Goal: Submit feedback/report problem

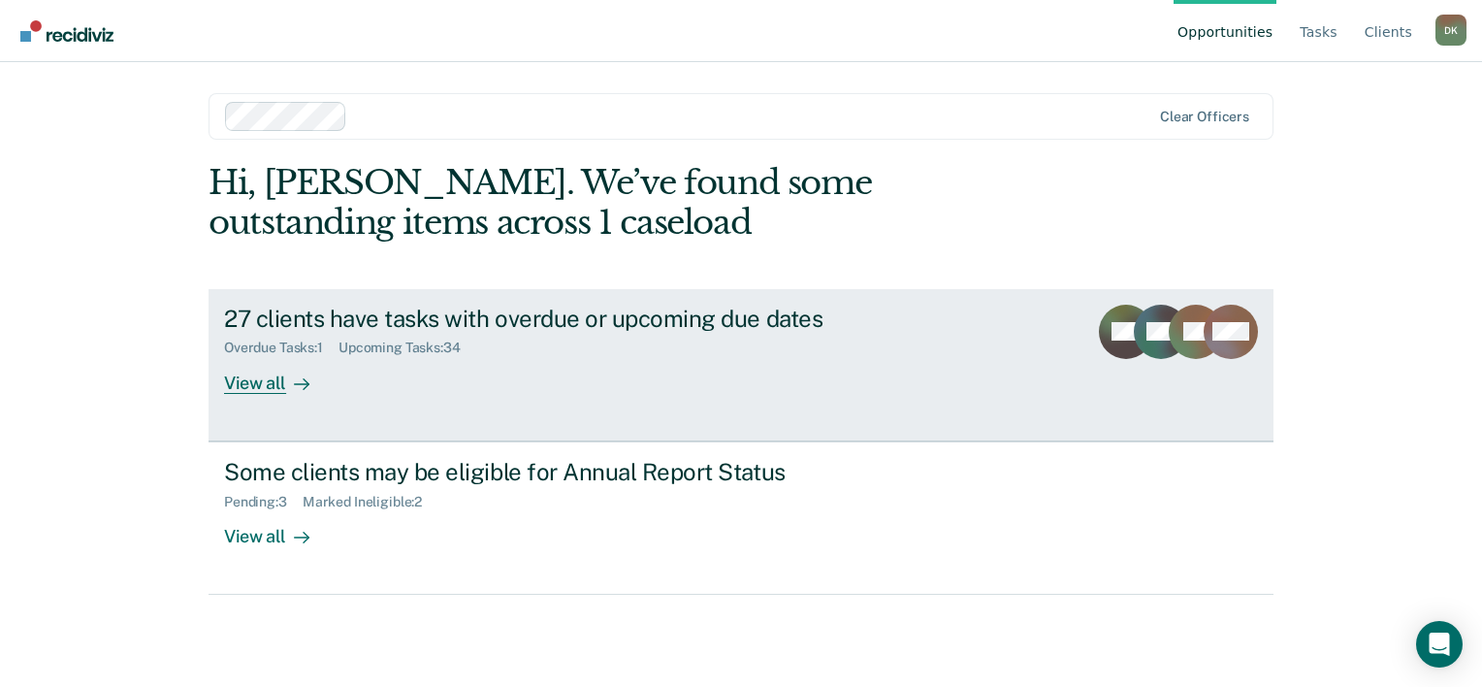
click at [330, 310] on div "27 clients have tasks with overdue or upcoming due dates" at bounding box center [564, 318] width 681 height 28
click at [240, 385] on div "View all" at bounding box center [278, 375] width 109 height 38
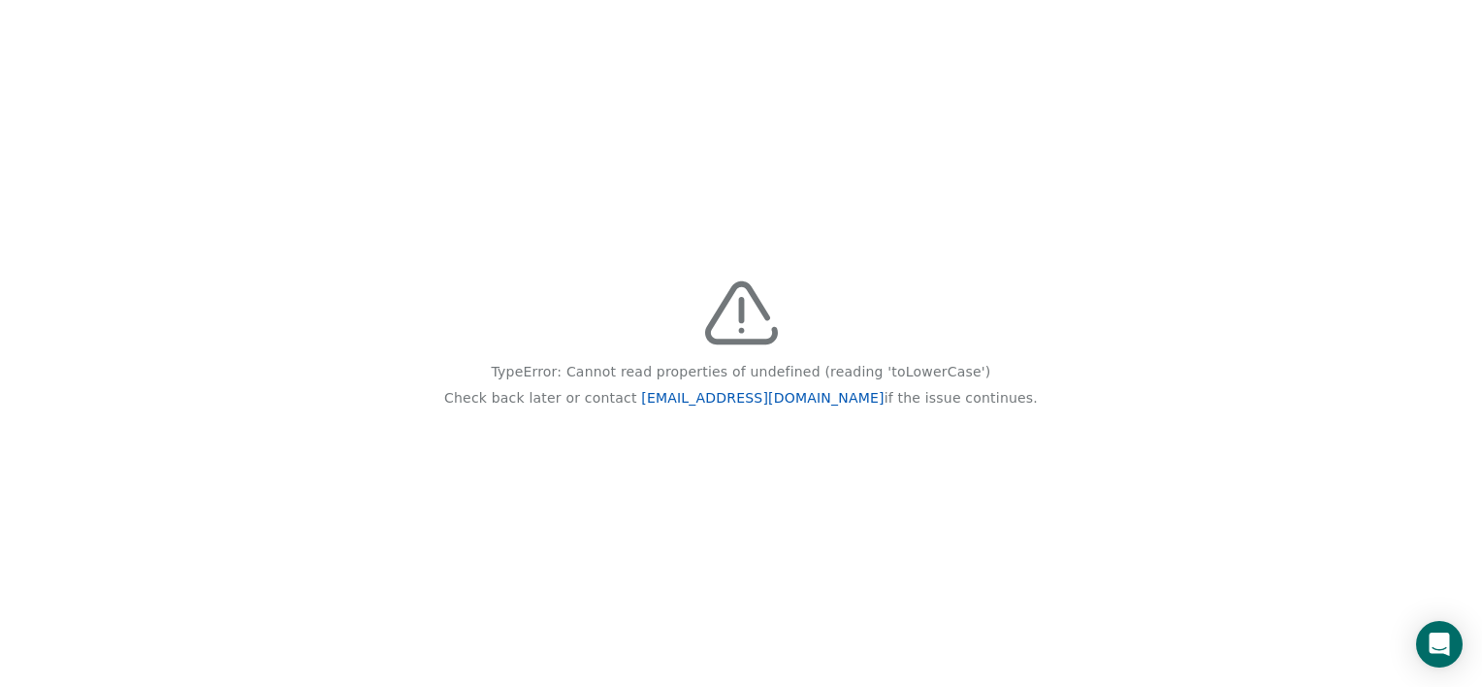
click at [777, 398] on link "[EMAIL_ADDRESS][DOMAIN_NAME]" at bounding box center [762, 398] width 242 height 16
